Goal: Transaction & Acquisition: Subscribe to service/newsletter

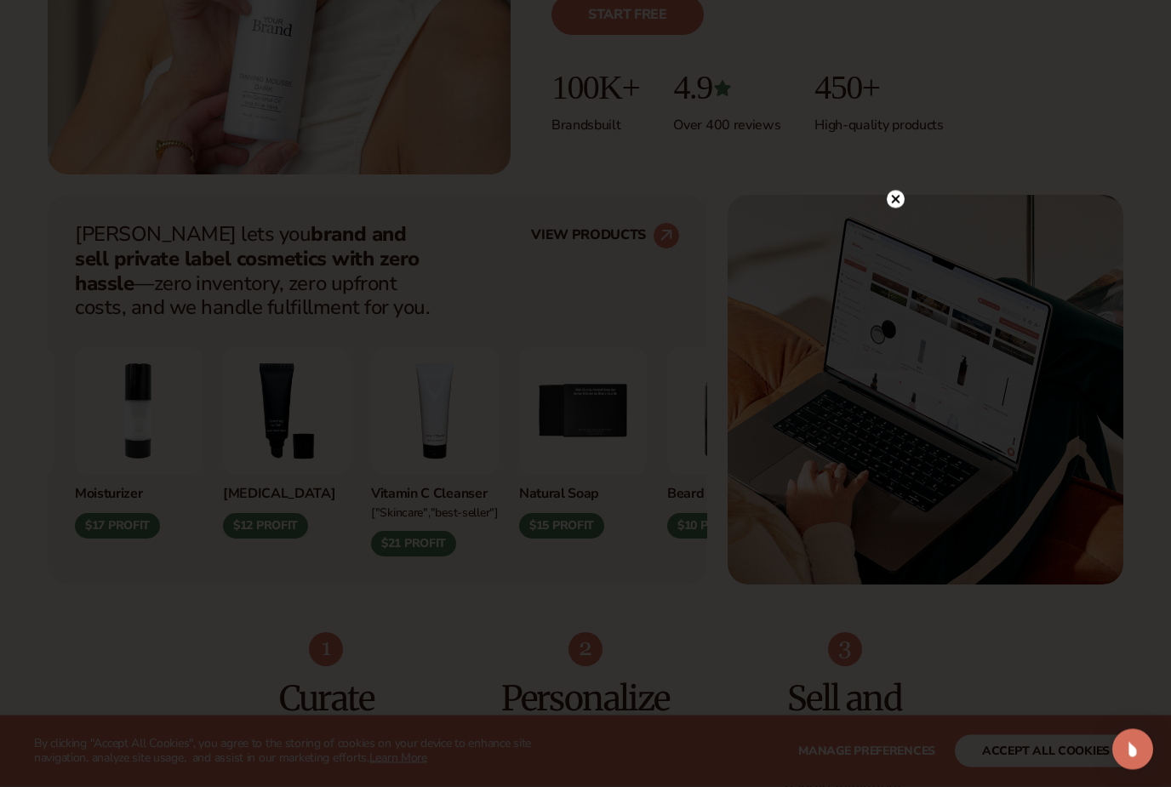
scroll to position [512, 0]
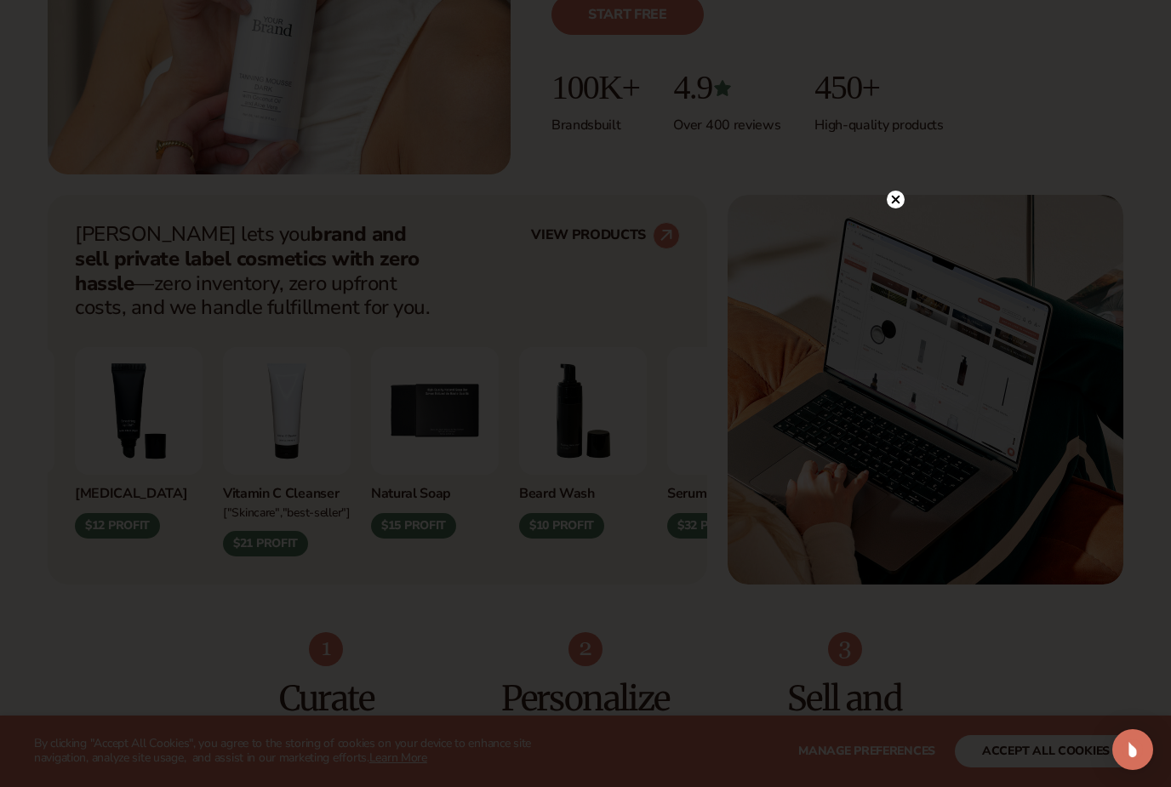
click at [900, 208] on circle at bounding box center [896, 200] width 18 height 18
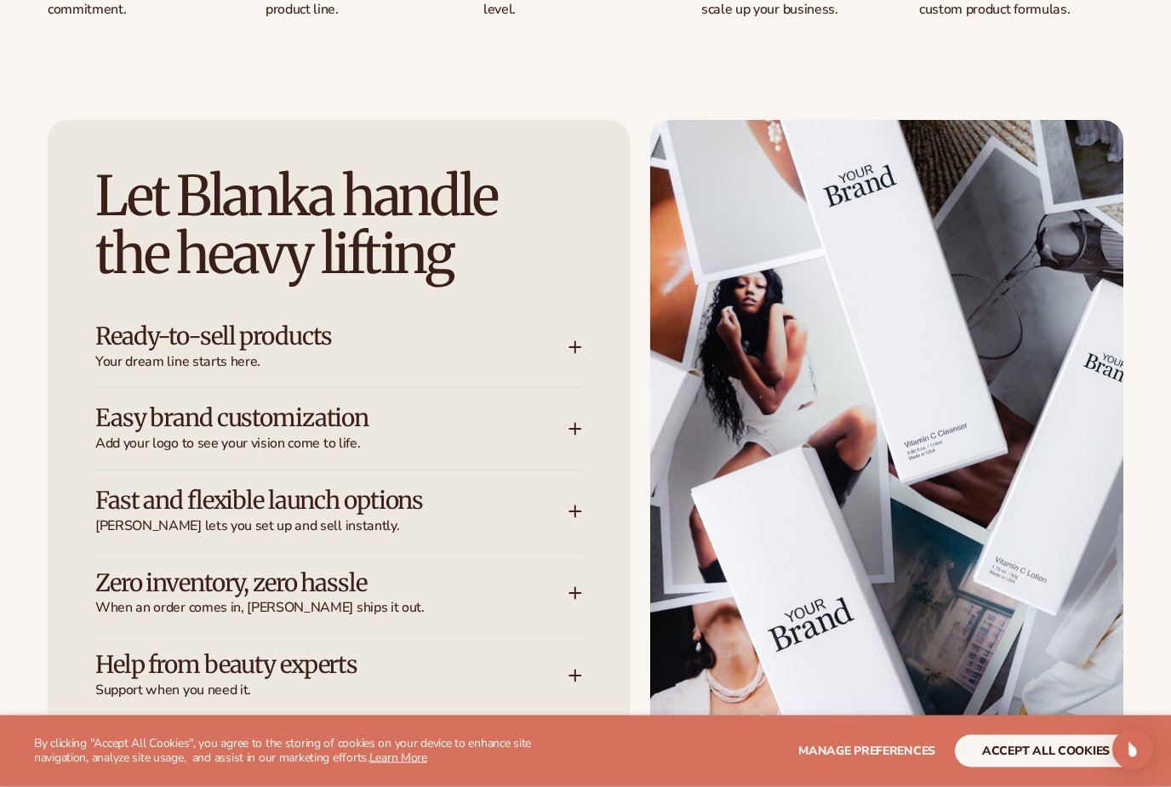
scroll to position [2016, 0]
click at [98, 337] on h3 "Ready-to-sell products" at bounding box center [306, 336] width 422 height 26
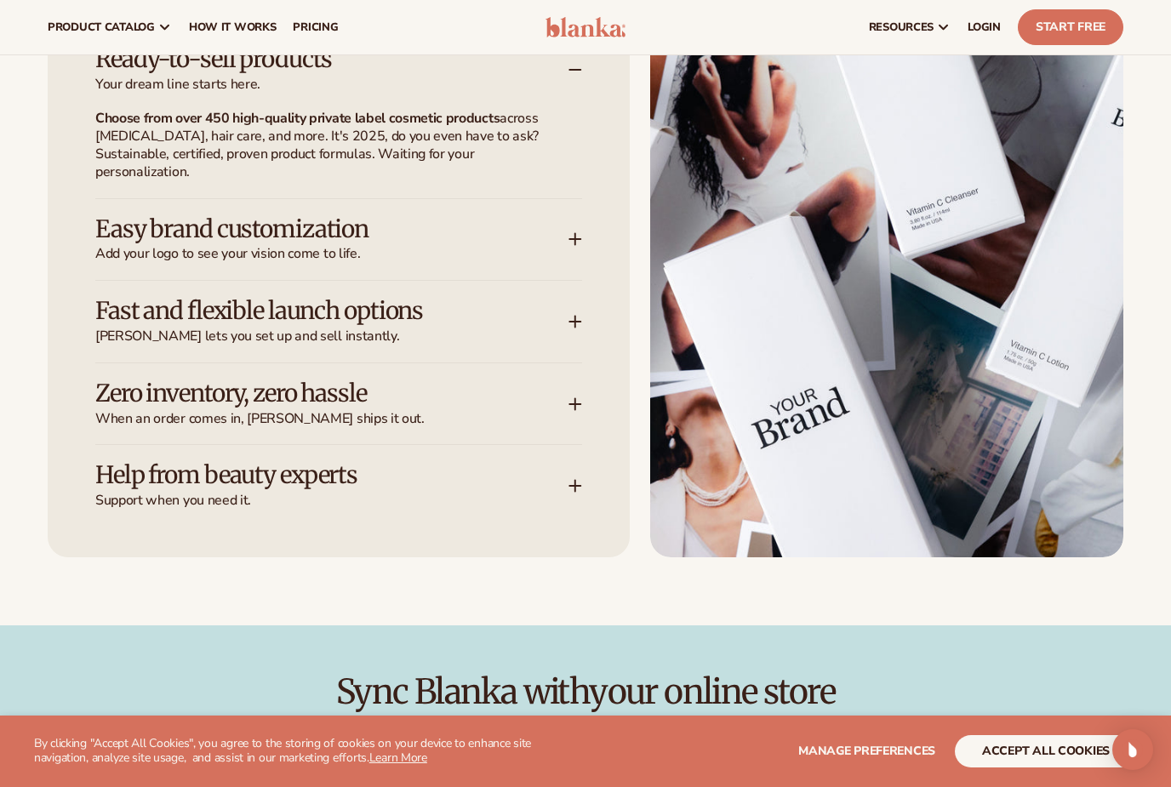
scroll to position [2302, 0]
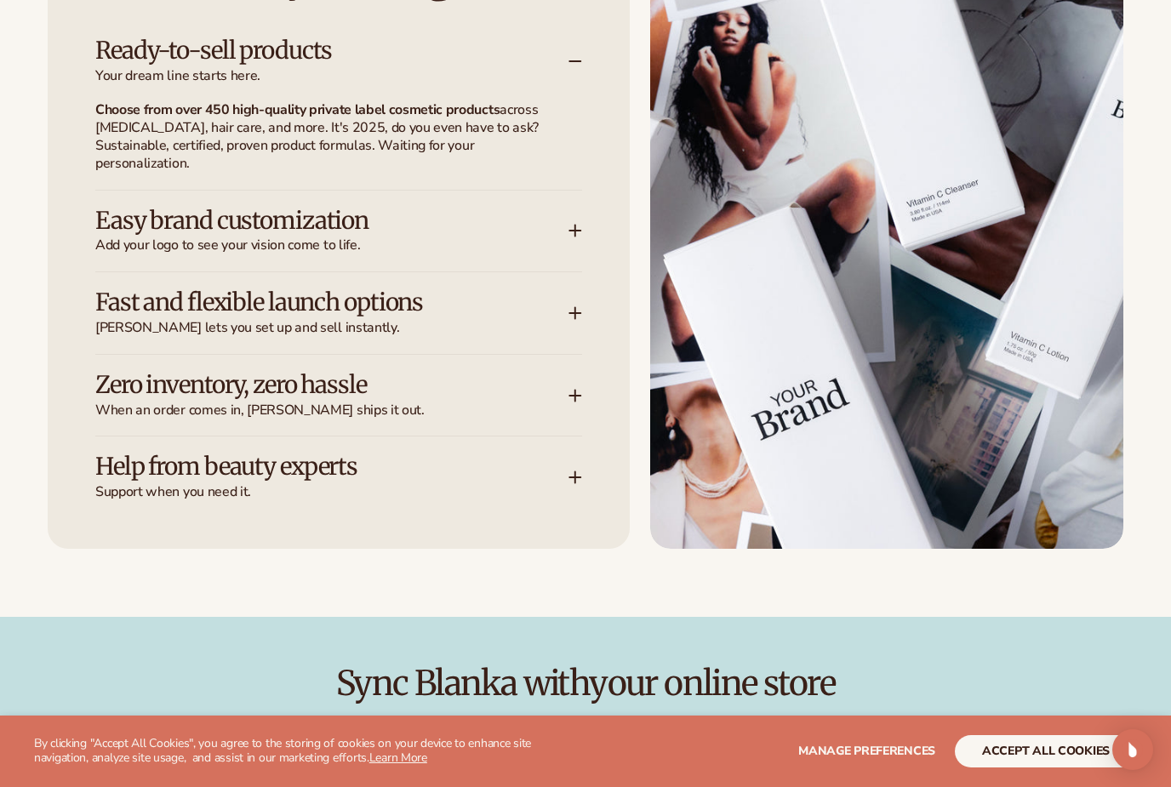
click at [133, 319] on span "[PERSON_NAME] lets you set up and sell instantly." at bounding box center [331, 328] width 473 height 18
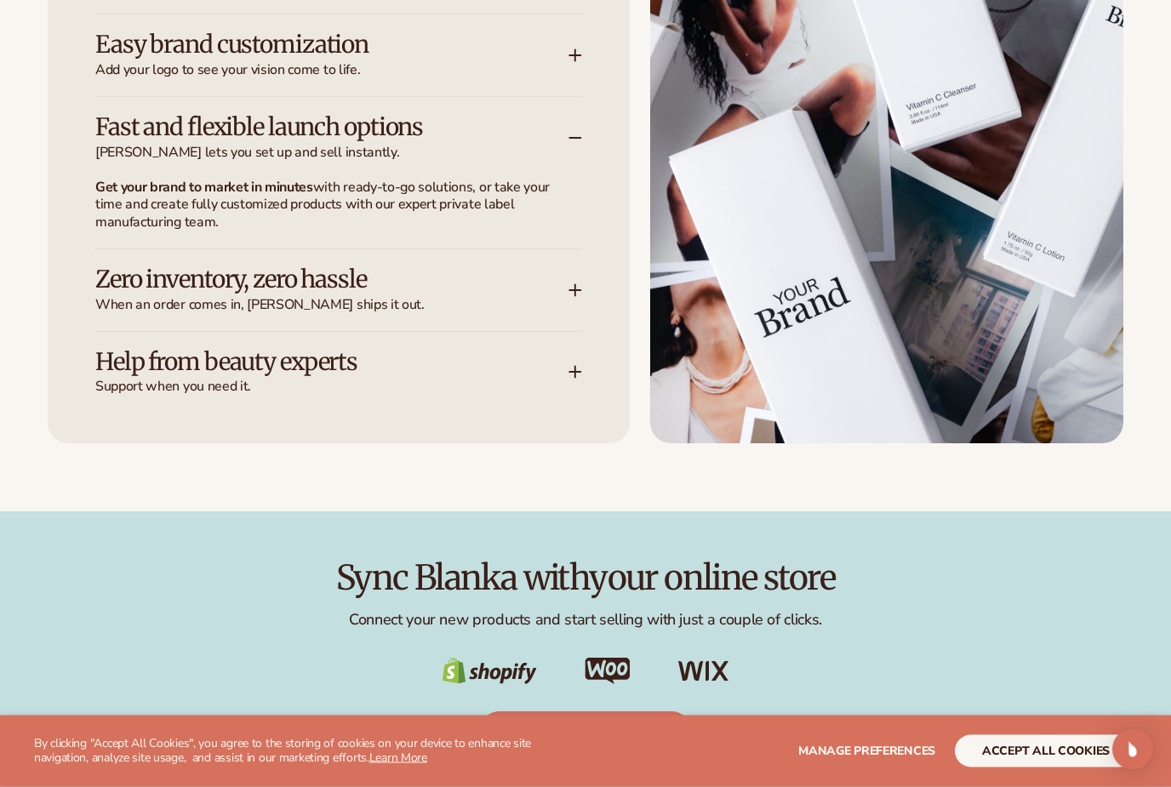
scroll to position [2389, 0]
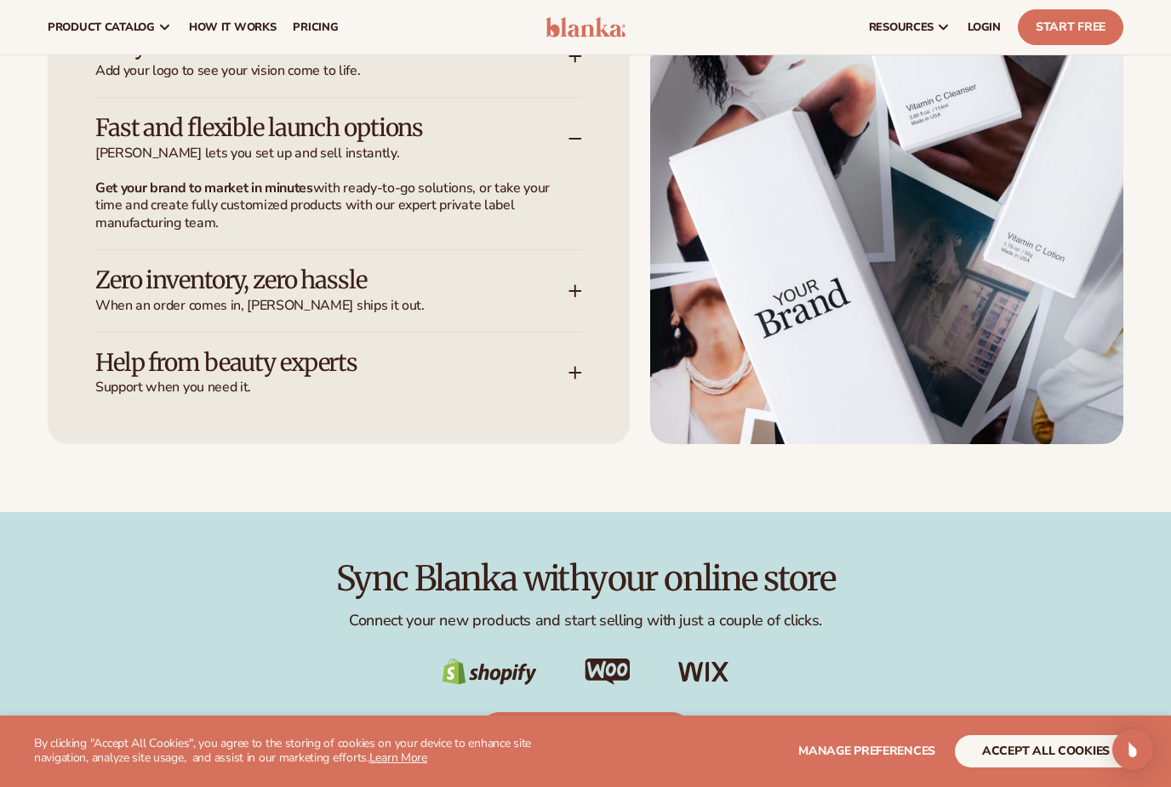
click at [115, 379] on span "Support when you need it." at bounding box center [331, 388] width 473 height 18
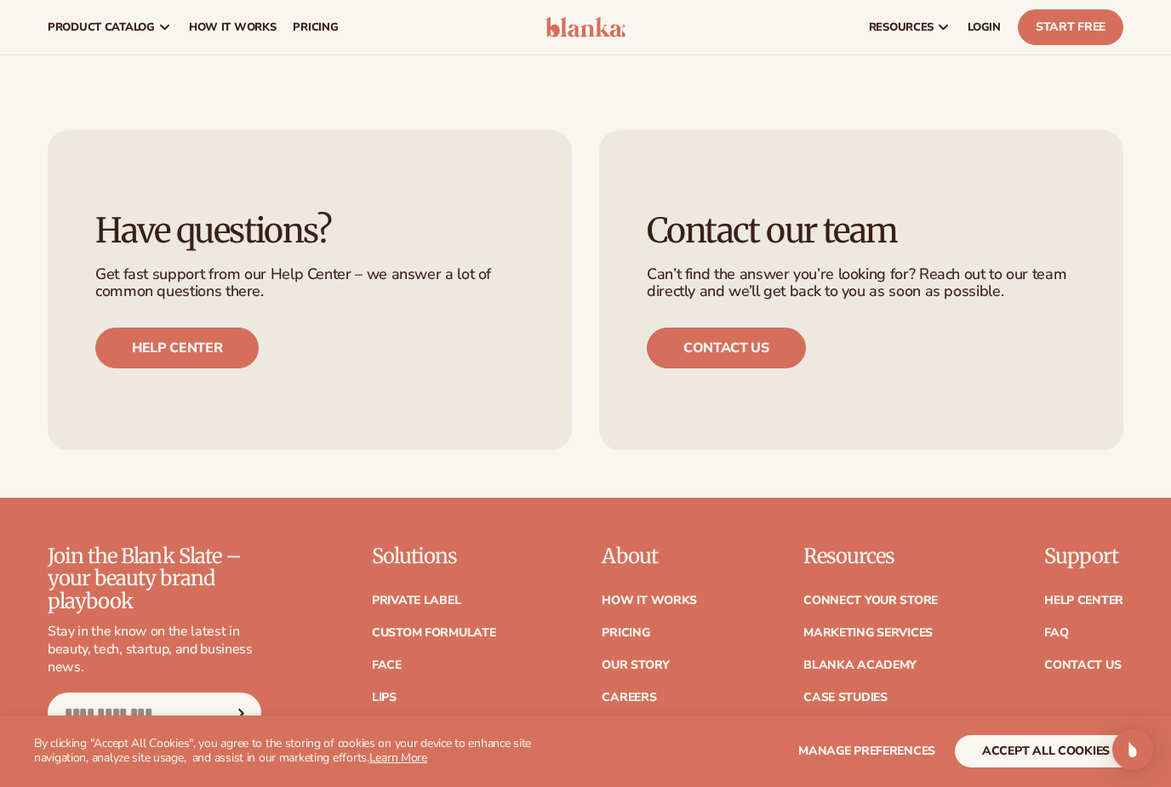
scroll to position [6329, 0]
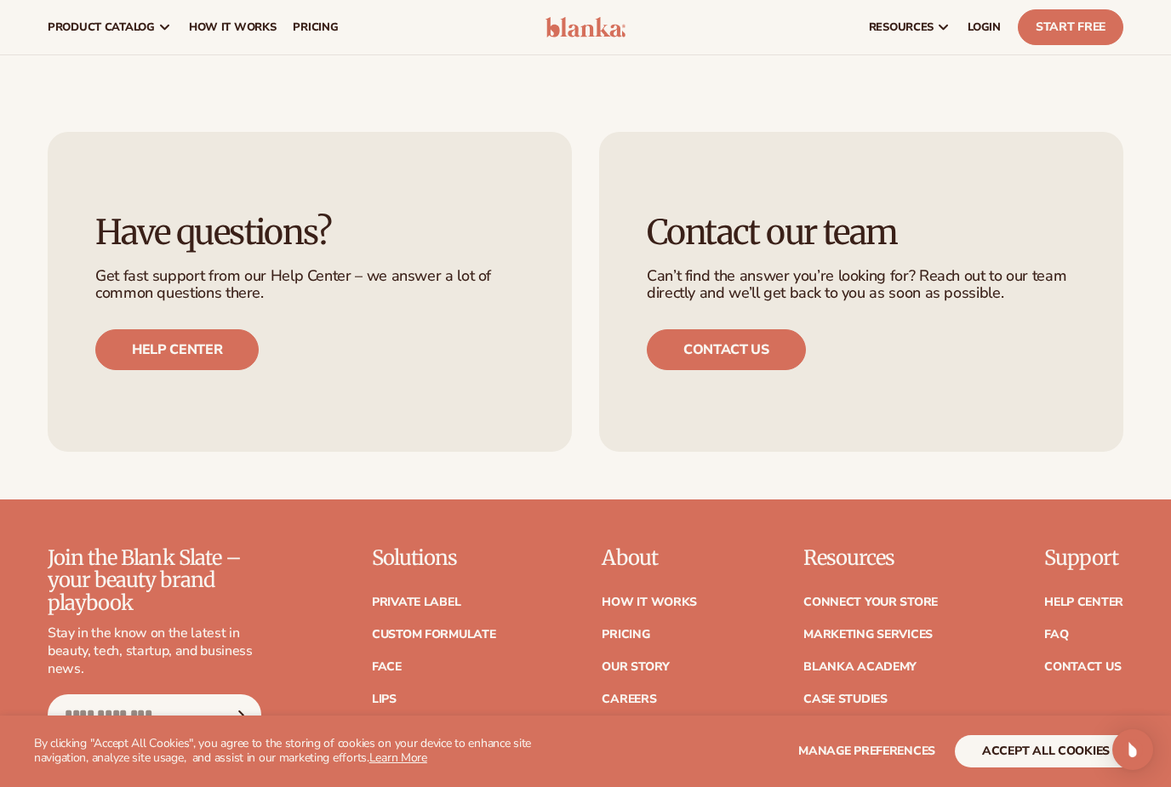
click at [397, 629] on link "Custom formulate" at bounding box center [434, 635] width 124 height 12
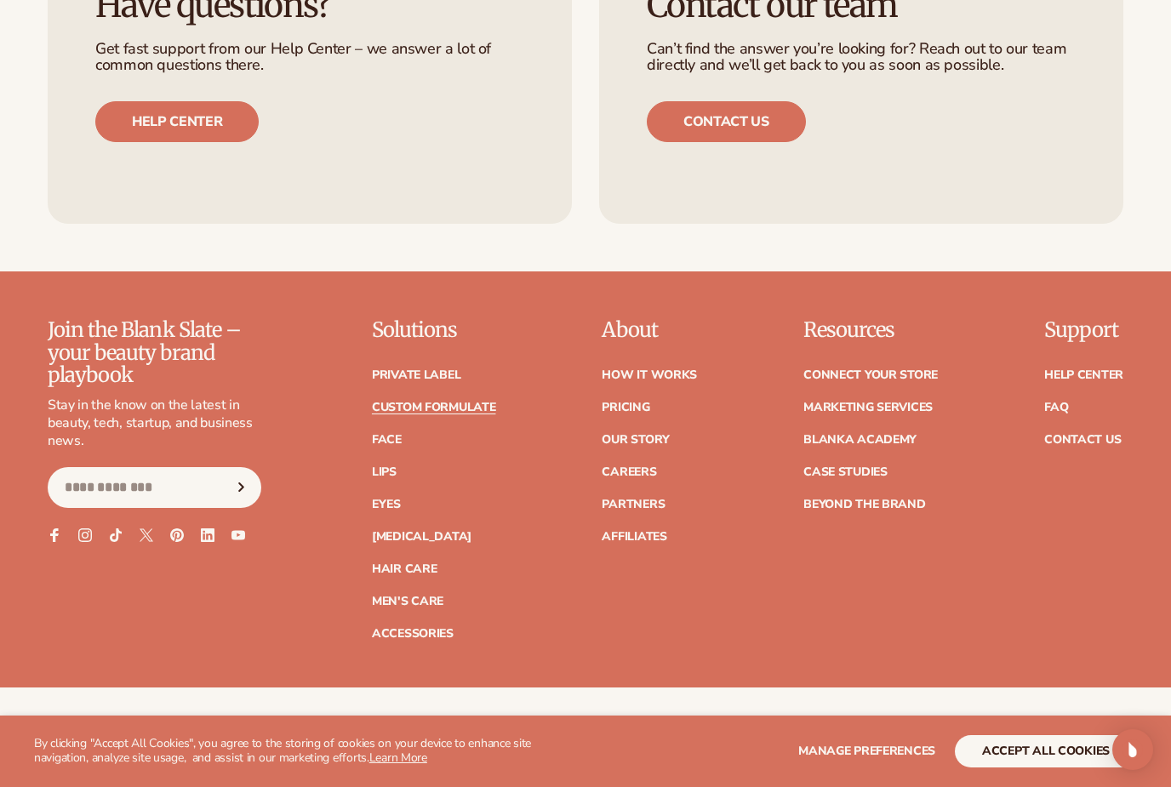
scroll to position [2242, 0]
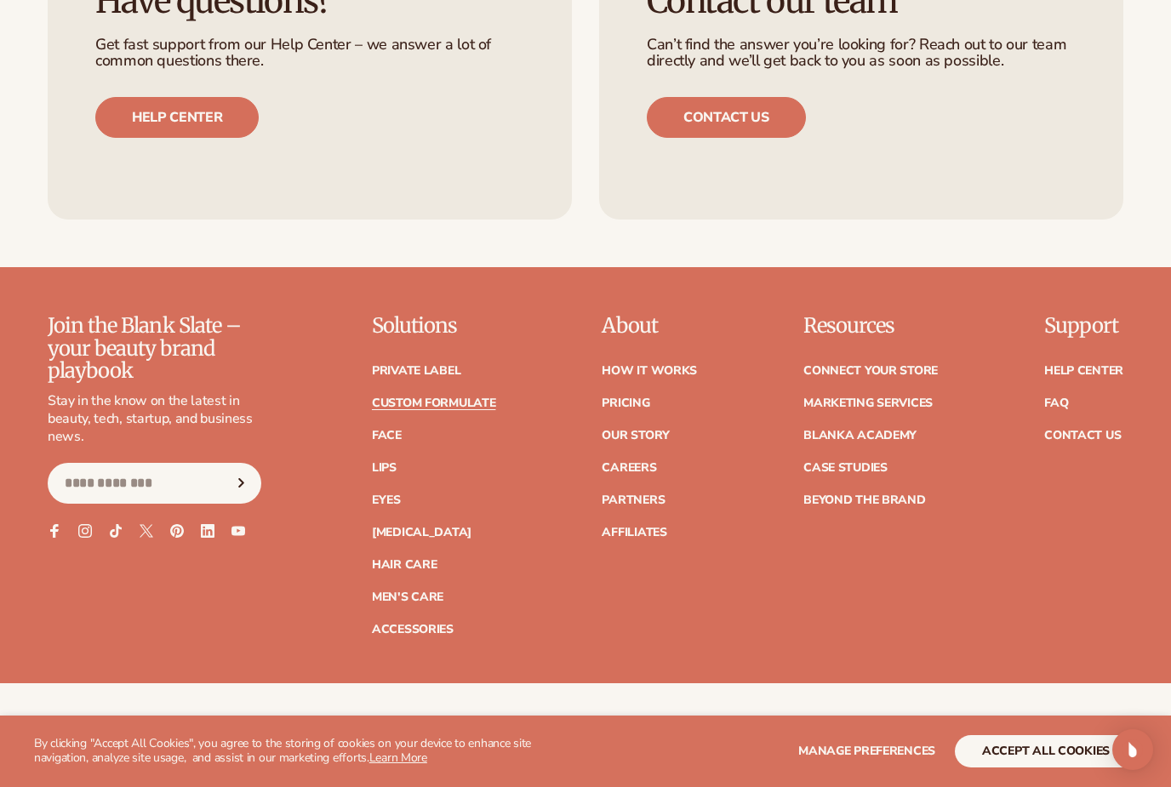
click at [386, 494] on link "Eyes" at bounding box center [386, 500] width 29 height 12
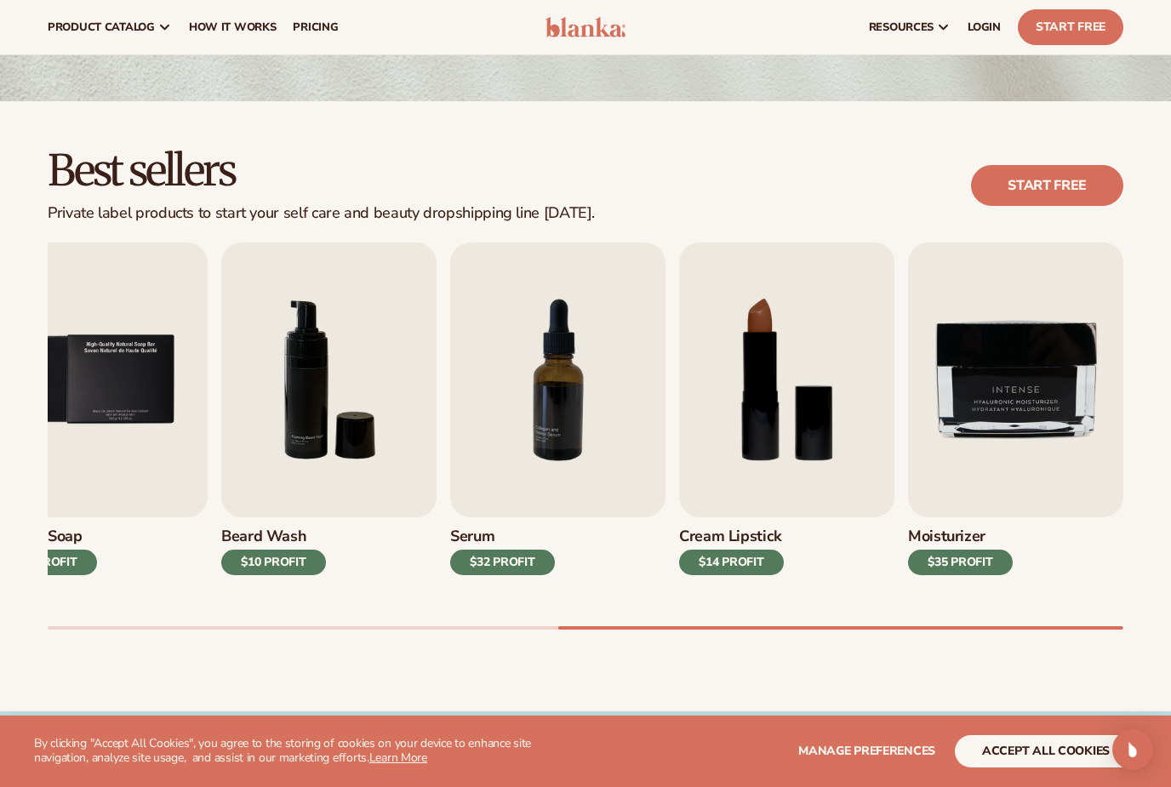
scroll to position [353, 0]
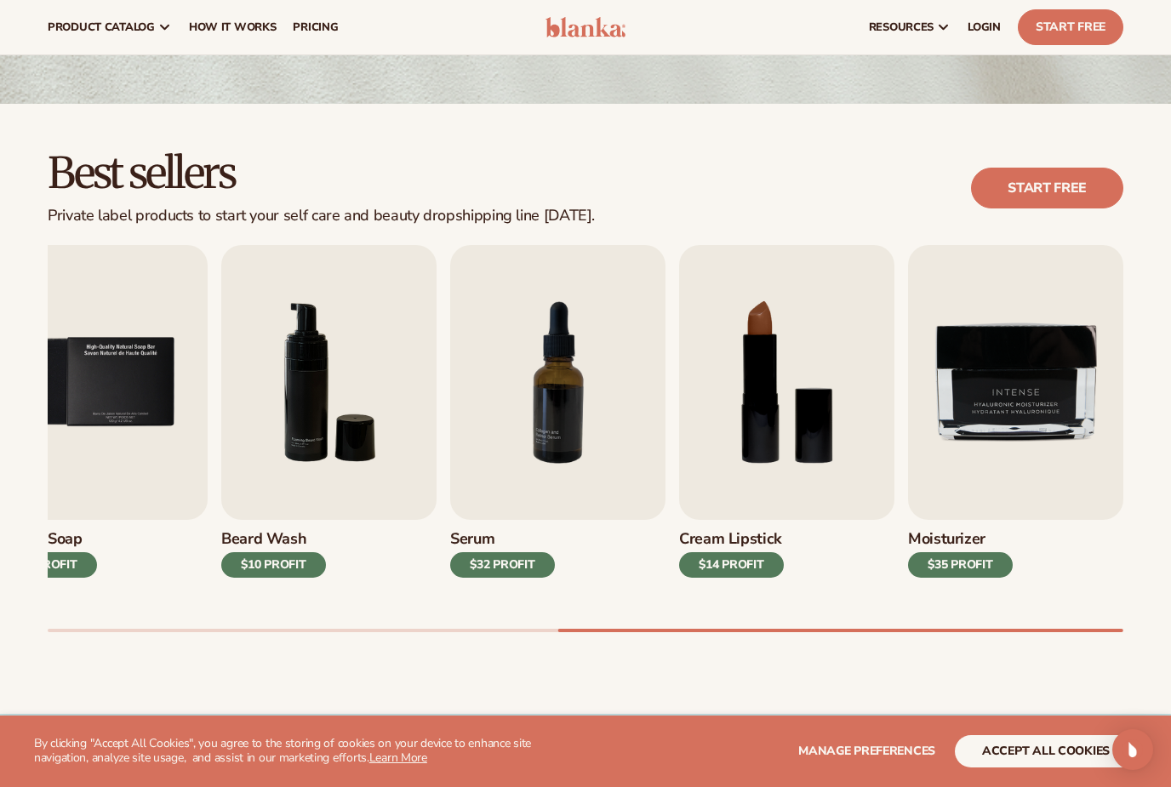
click at [1069, 464] on img "9 / 9" at bounding box center [1015, 382] width 215 height 275
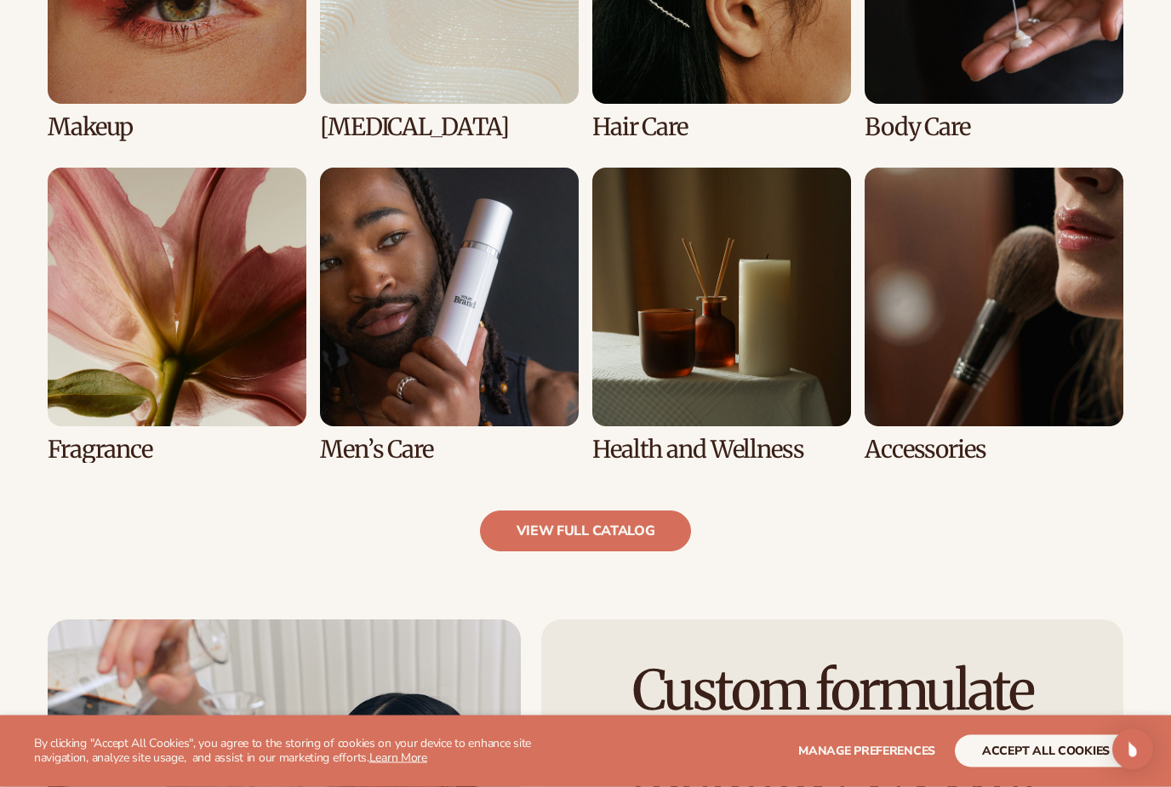
scroll to position [1447, 0]
click at [1091, 373] on link "8 / 8" at bounding box center [993, 315] width 259 height 295
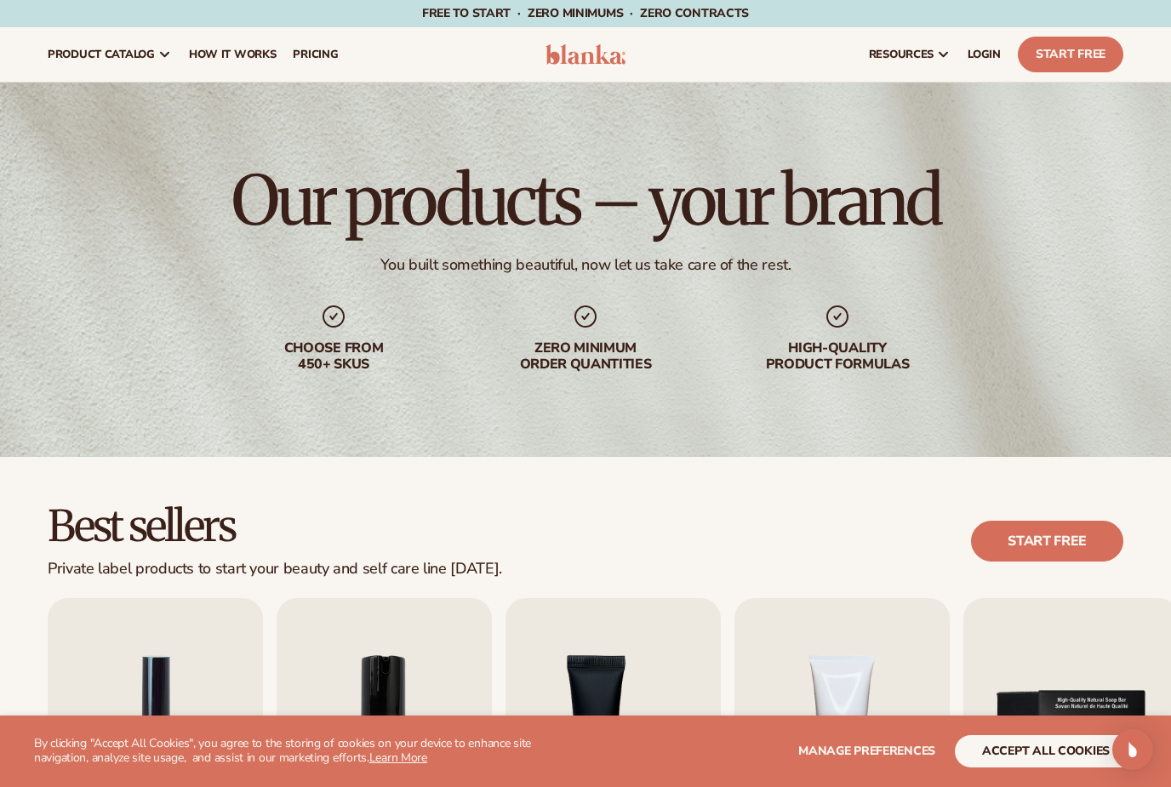
click at [599, 56] on img at bounding box center [585, 54] width 80 height 20
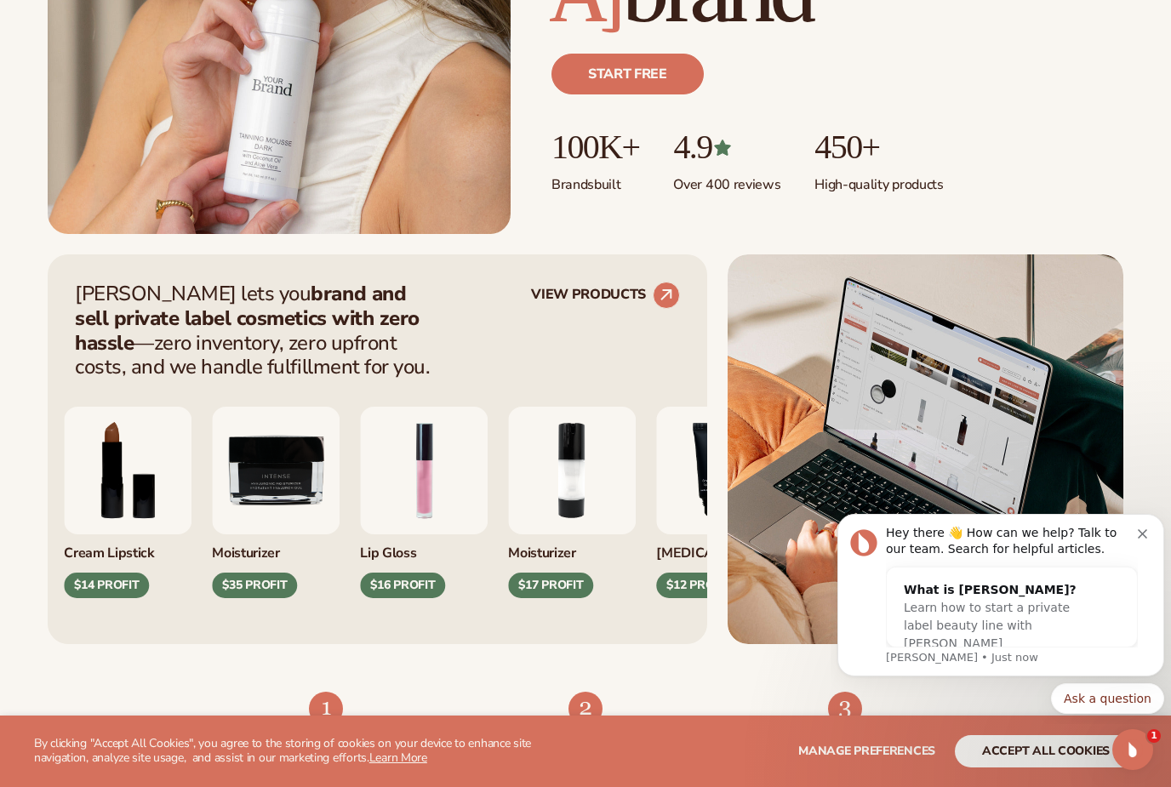
click at [127, 476] on img "8 / 9" at bounding box center [128, 471] width 128 height 128
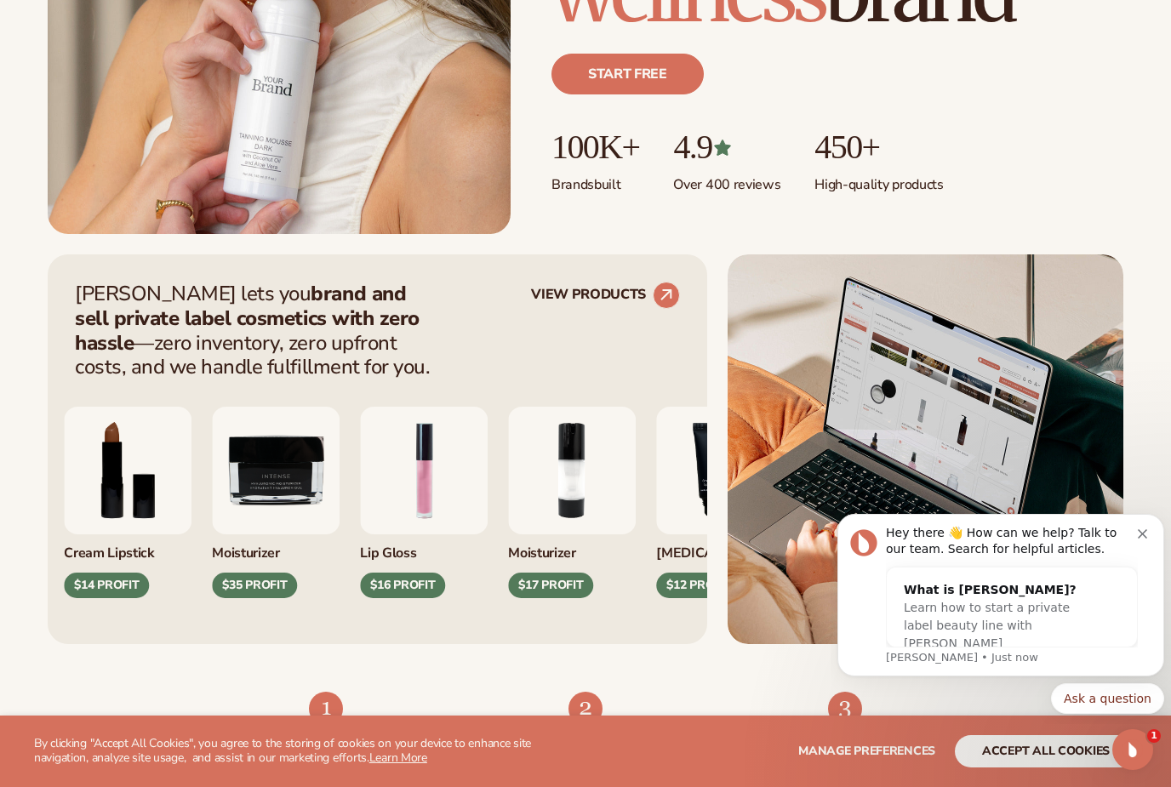
click at [116, 457] on img "8 / 9" at bounding box center [128, 471] width 128 height 128
click at [1148, 533] on button "Dismiss notification" at bounding box center [1144, 532] width 14 height 14
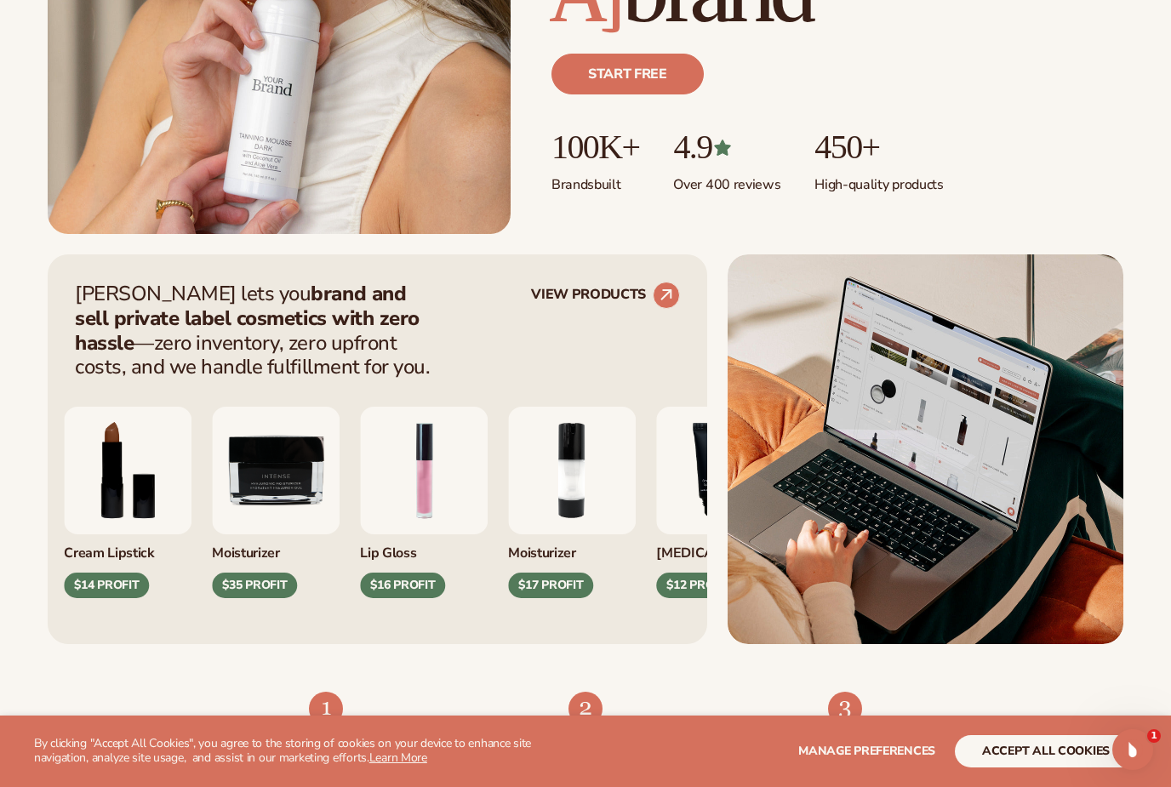
click at [109, 580] on div "$14 PROFIT" at bounding box center [106, 586] width 85 height 26
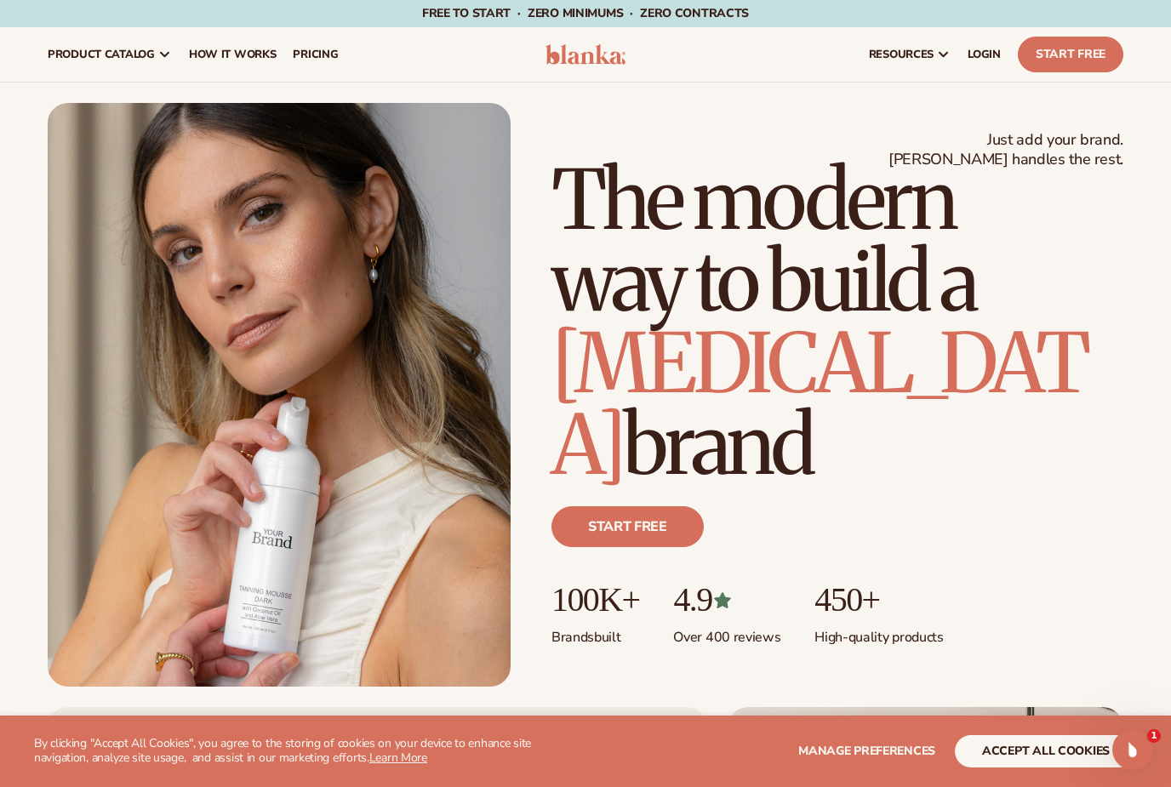
scroll to position [8, 0]
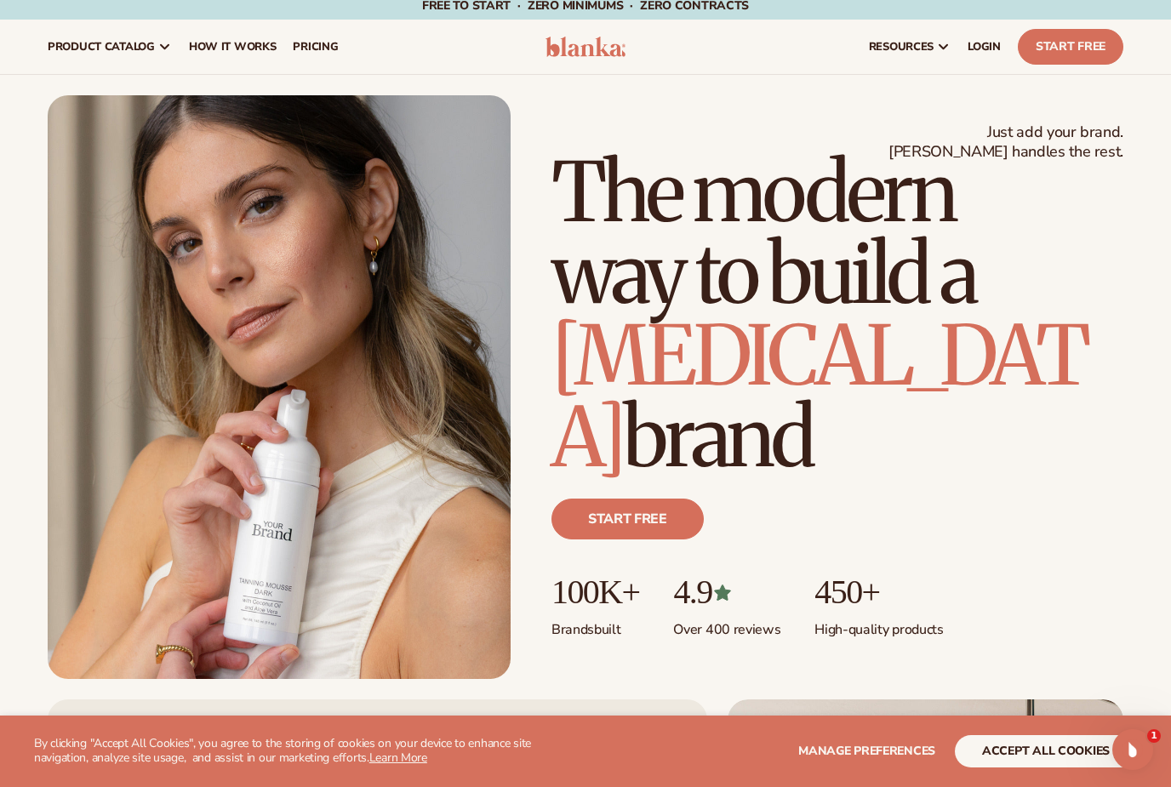
click at [296, 48] on span "pricing" at bounding box center [315, 47] width 45 height 14
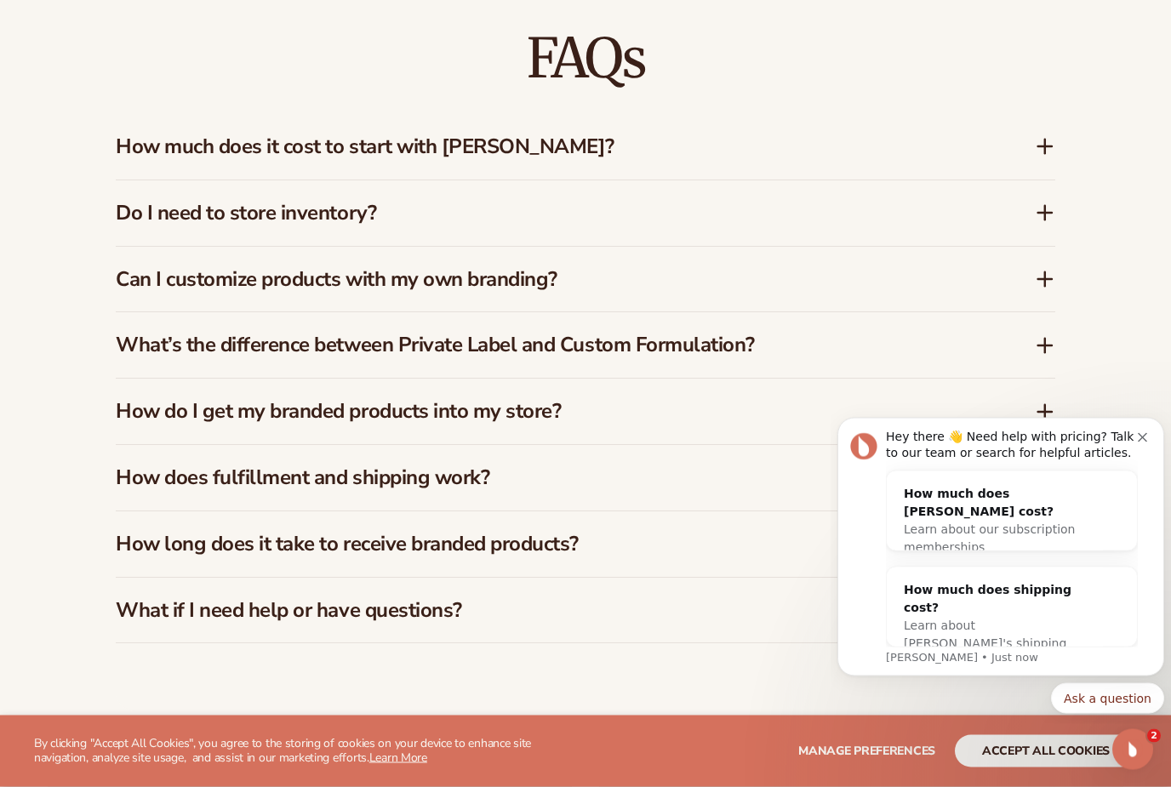
scroll to position [2426, 0]
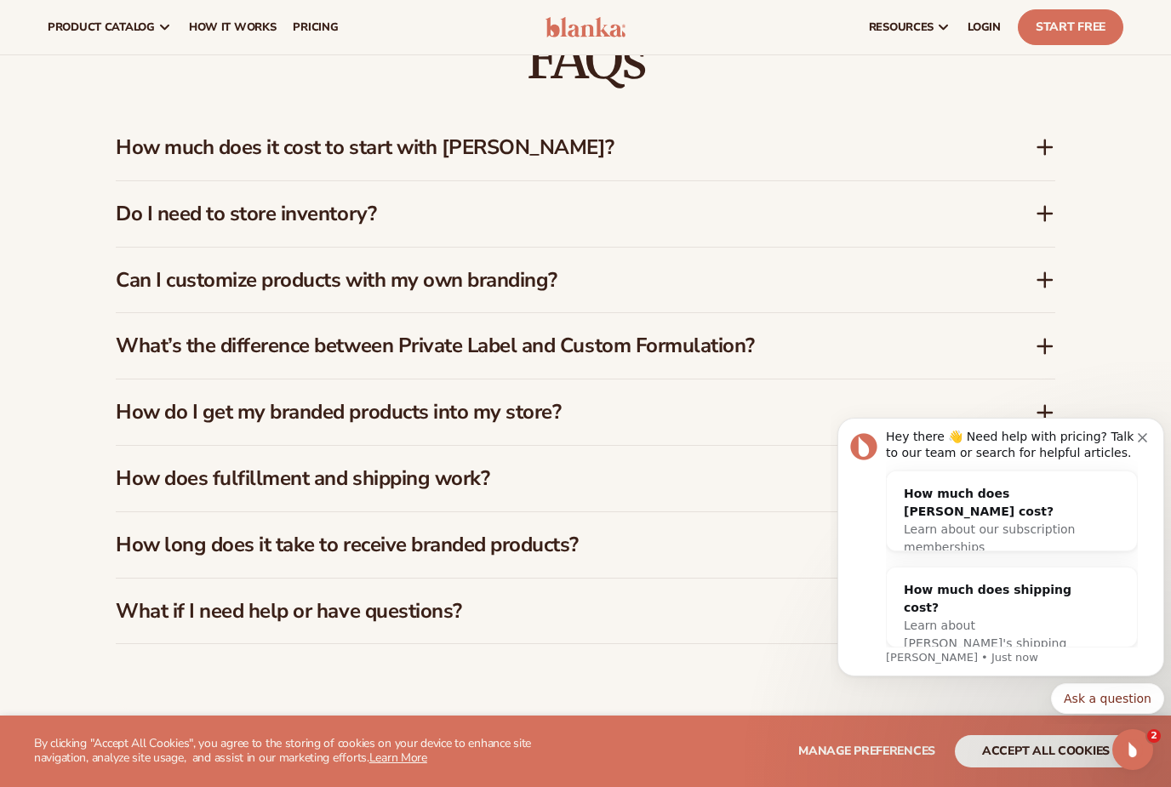
click at [995, 135] on div "How much does it cost to start with Blanka?" at bounding box center [575, 147] width 919 height 25
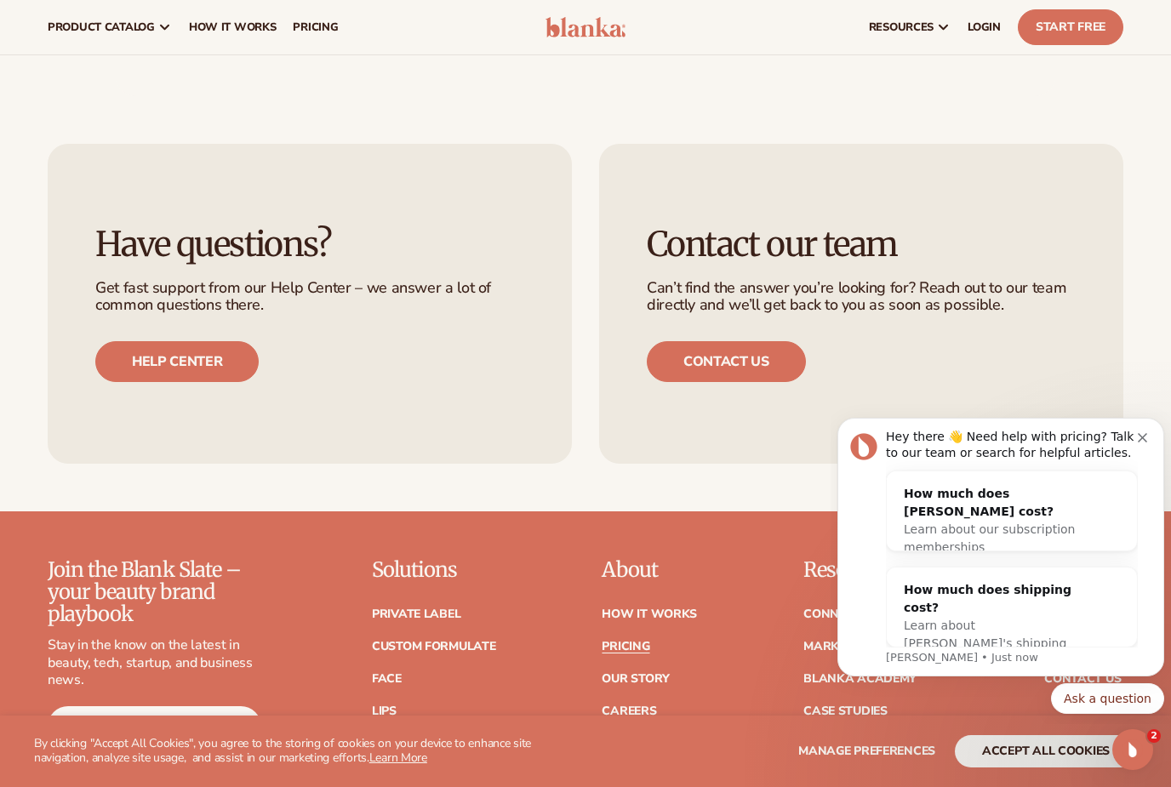
scroll to position [3081, 0]
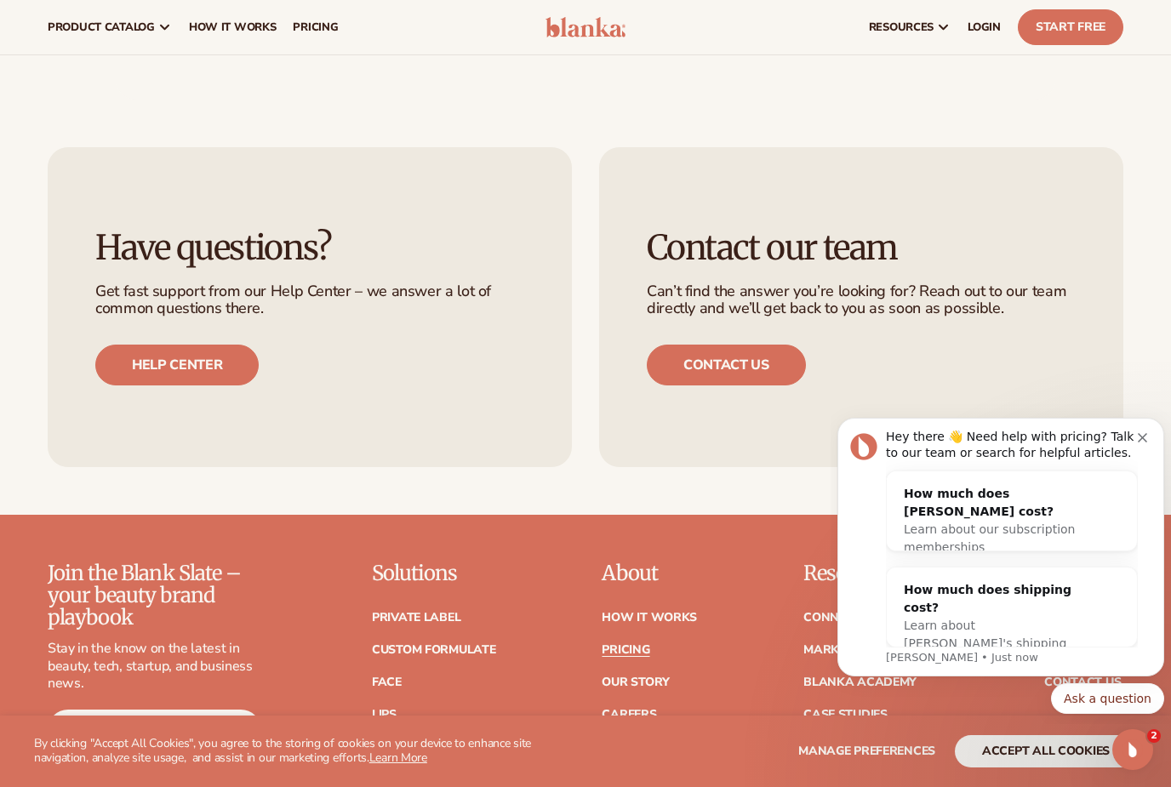
click at [748, 345] on link "Contact us" at bounding box center [726, 365] width 159 height 41
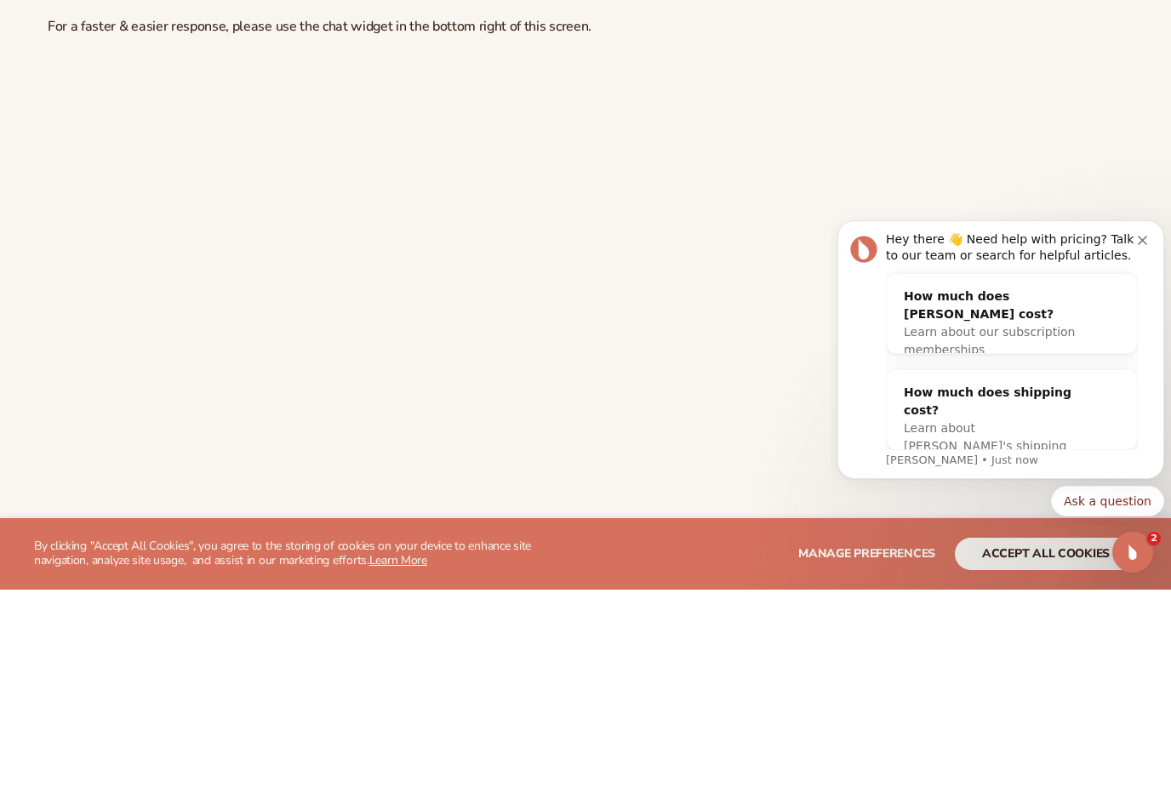
click at [1138, 242] on icon "Dismiss notification" at bounding box center [1141, 240] width 9 height 9
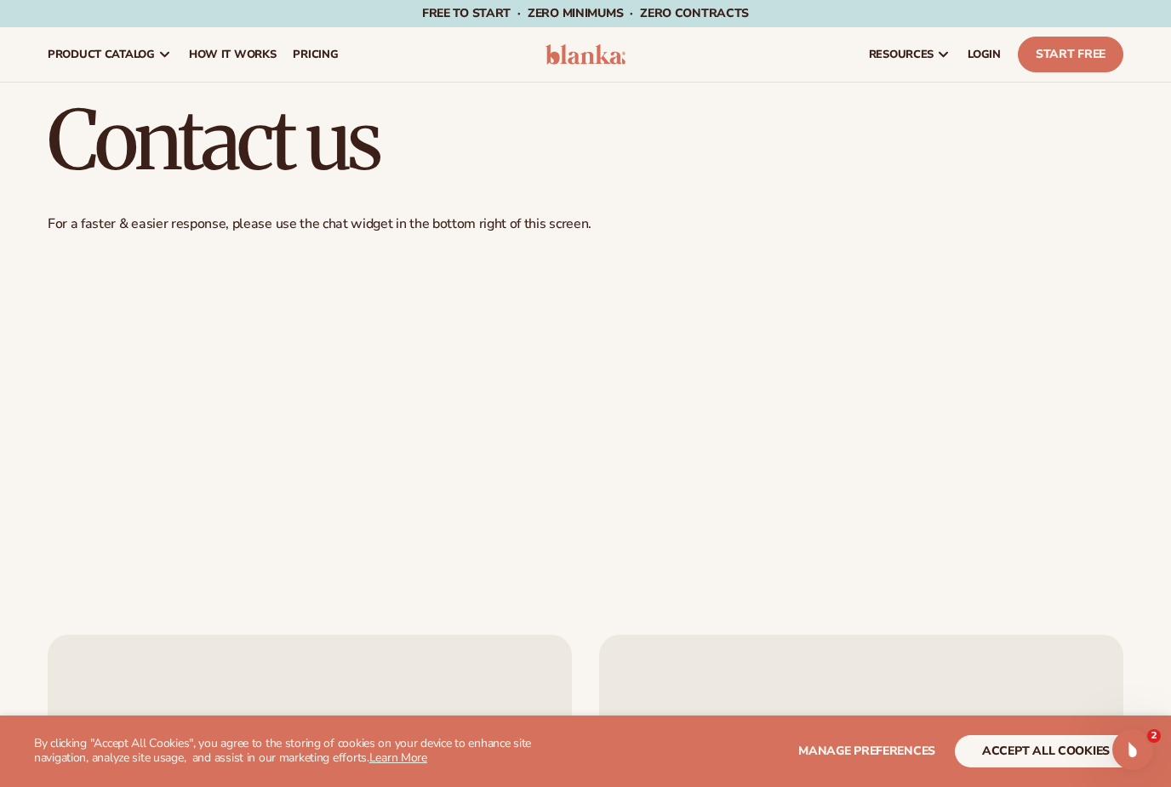
click at [605, 62] on img at bounding box center [585, 54] width 80 height 20
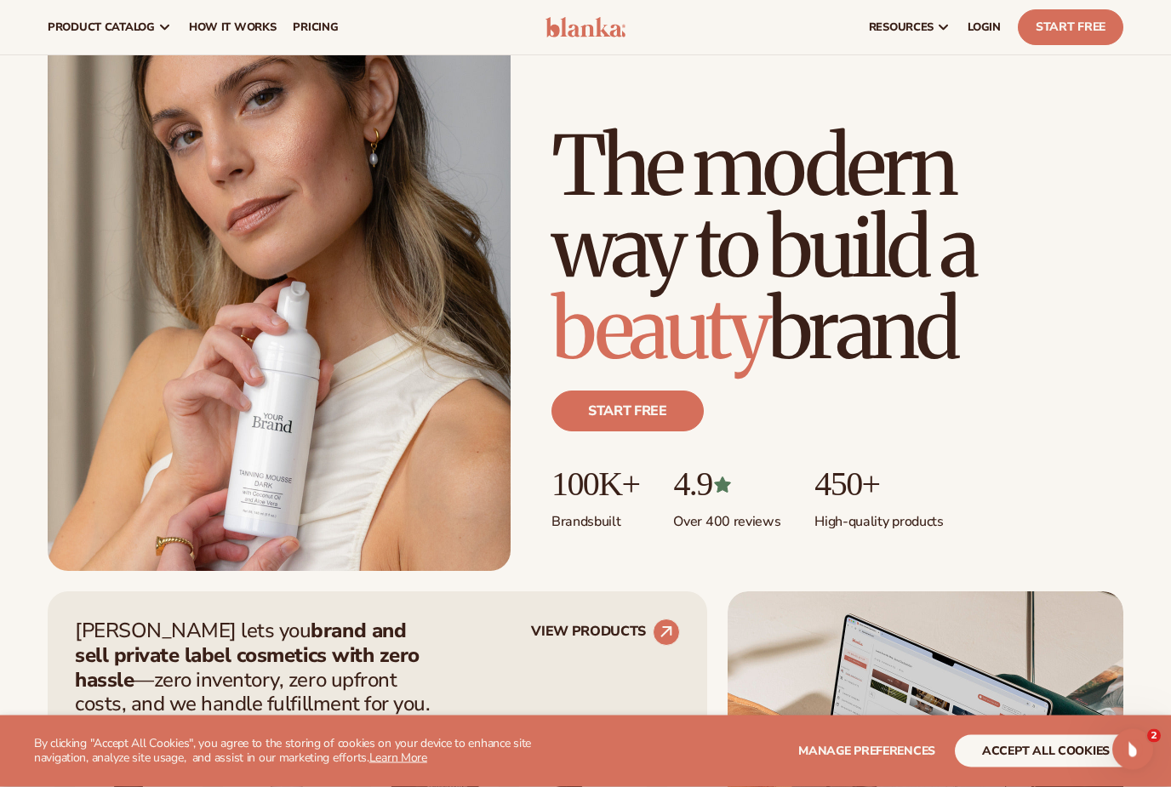
scroll to position [114, 0]
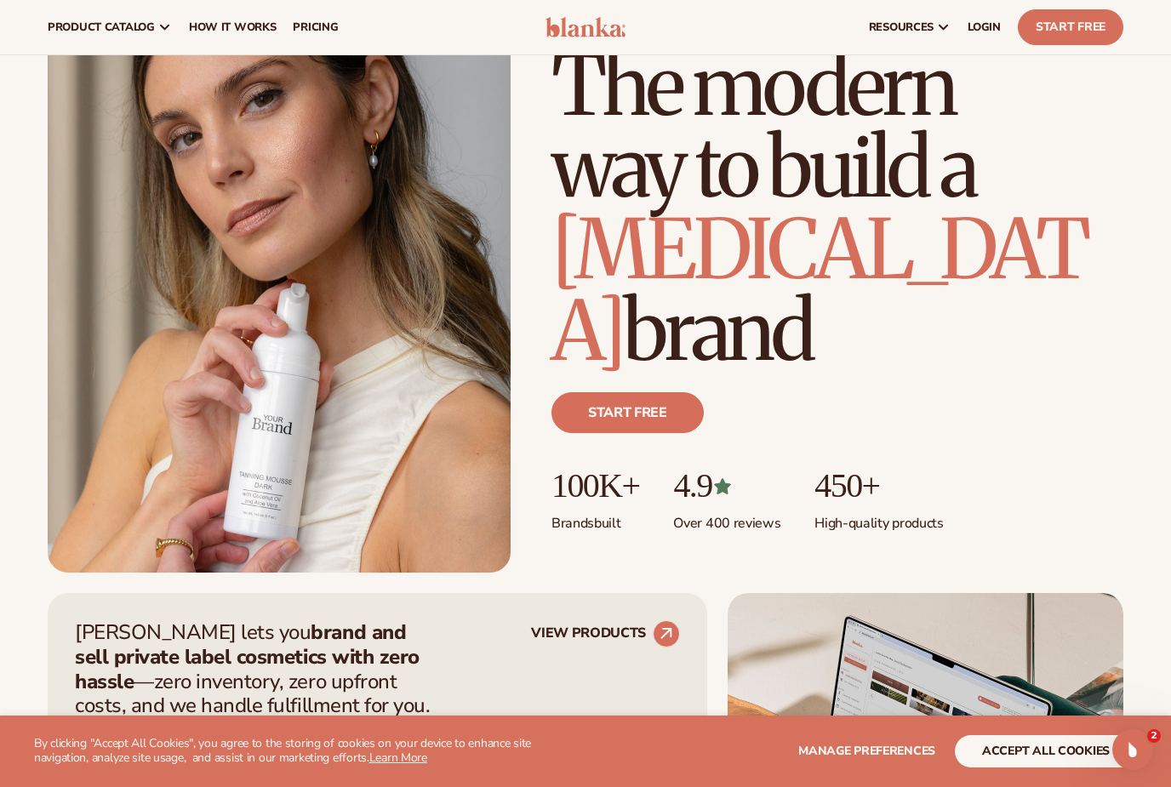
click at [983, 479] on ul "100K+ Brands built 4.9 Over 400 reviews 450+ High-quality products" at bounding box center [837, 500] width 572 height 66
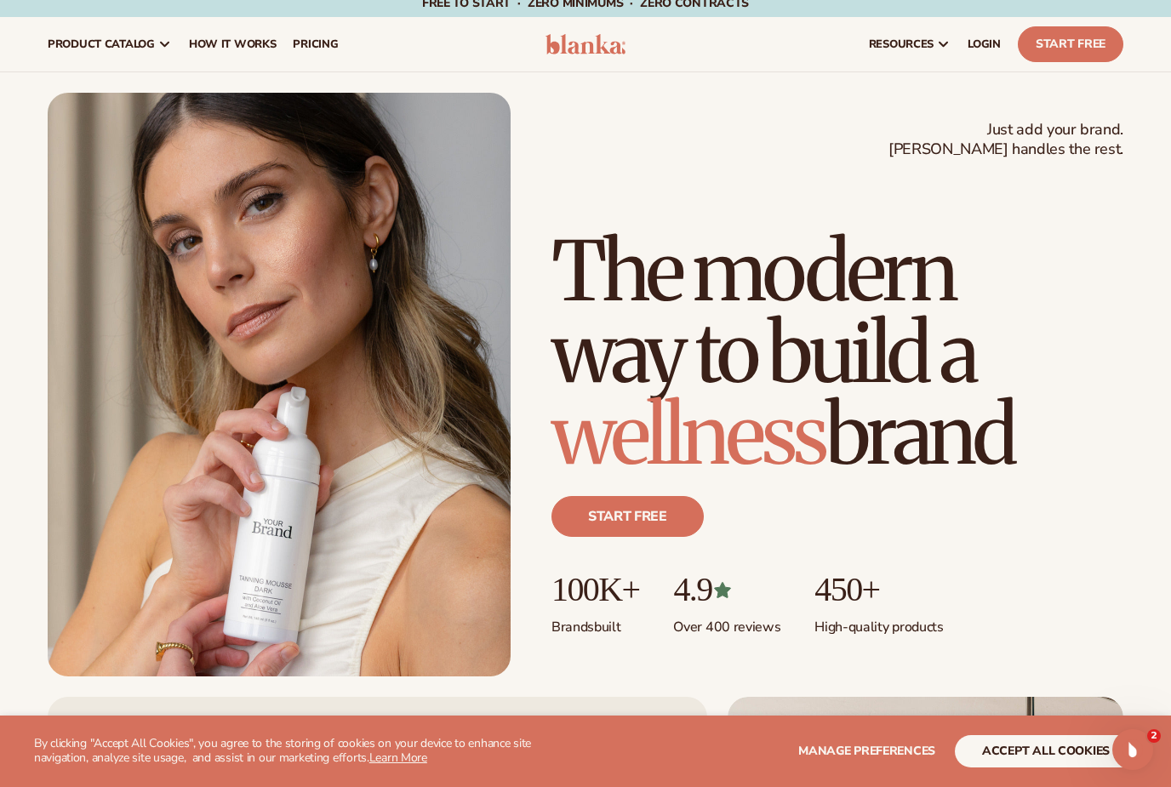
scroll to position [0, 0]
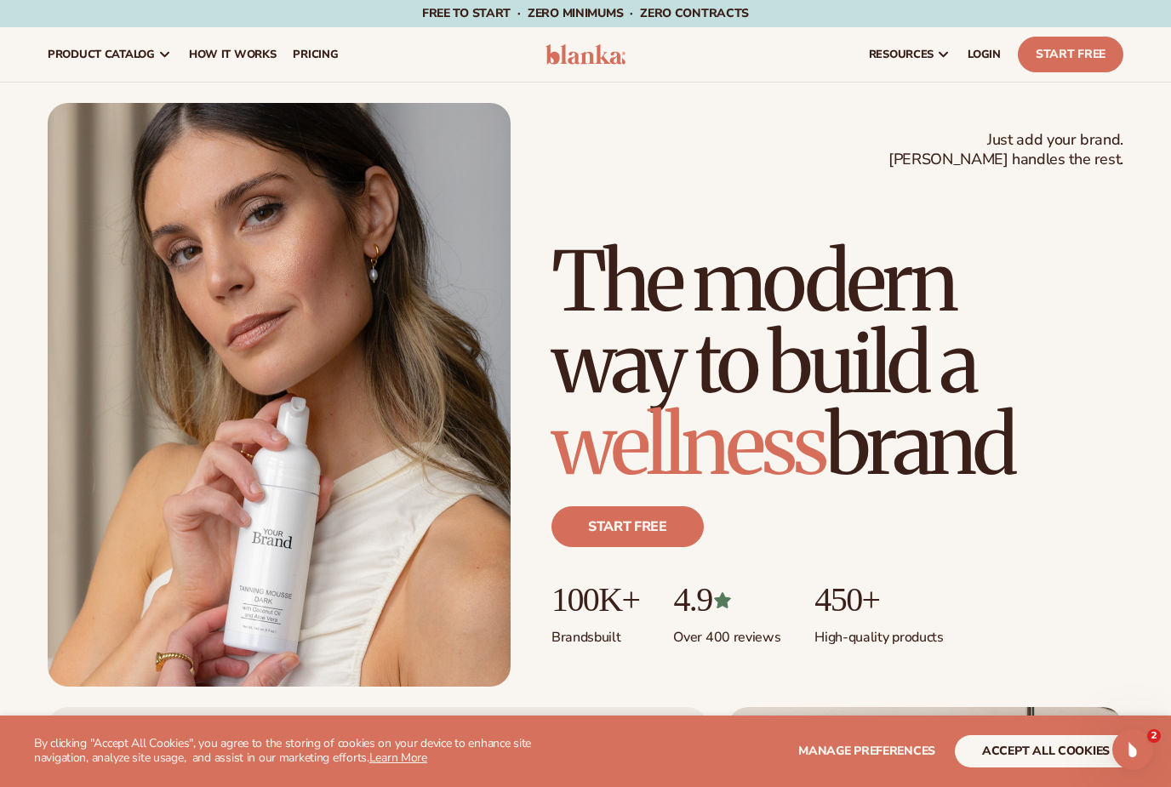
click at [1073, 51] on link "Start Free" at bounding box center [1070, 55] width 105 height 36
